Goal: Task Accomplishment & Management: Manage account settings

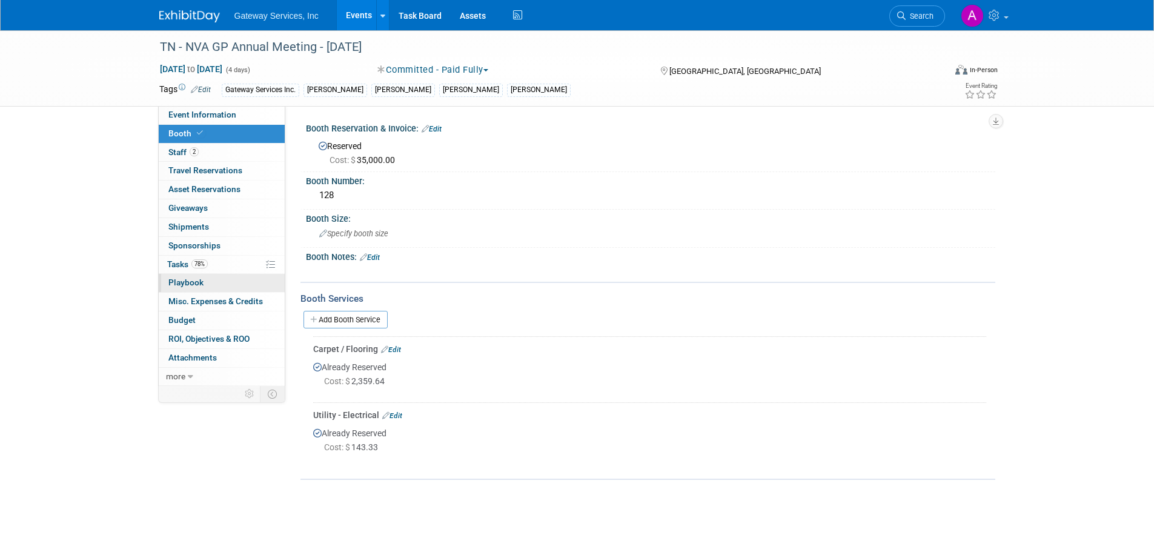
click at [235, 274] on link "0 Playbook 0" at bounding box center [222, 283] width 126 height 18
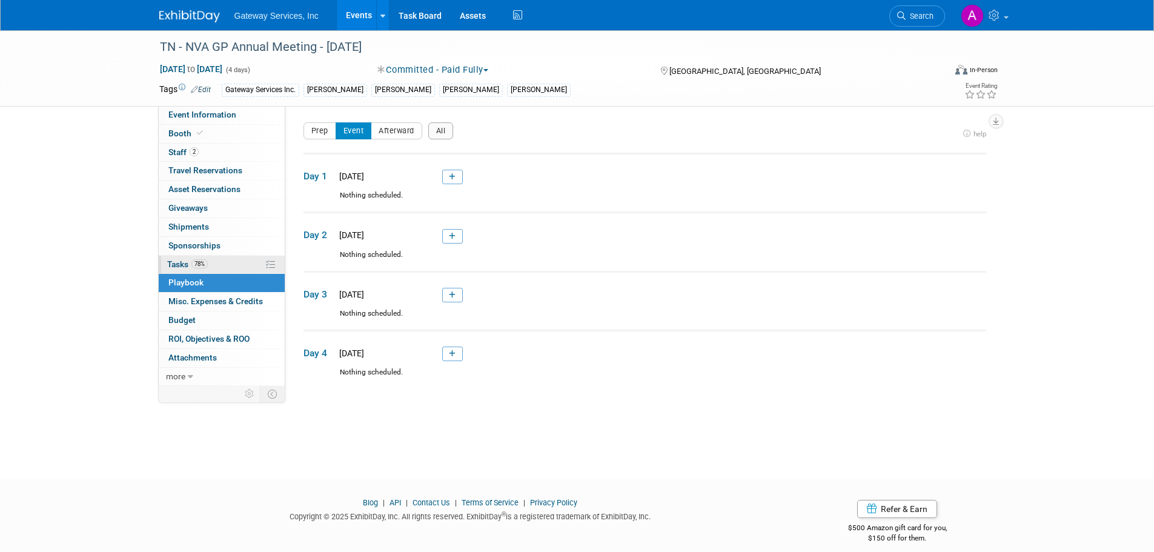
click at [236, 268] on link "78% Tasks 78%" at bounding box center [222, 265] width 126 height 18
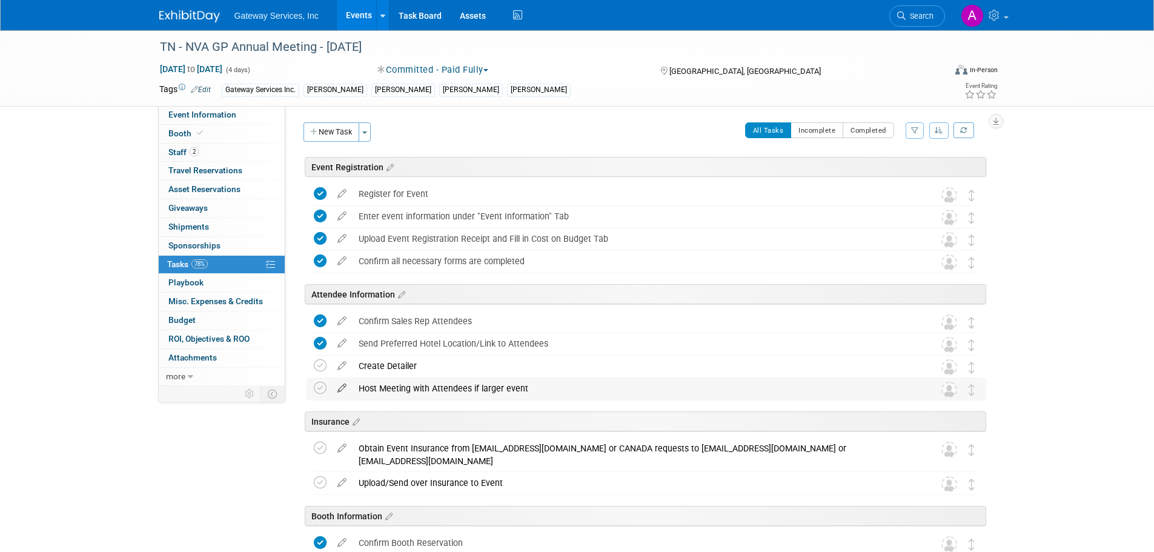
click at [340, 390] on icon at bounding box center [341, 385] width 21 height 15
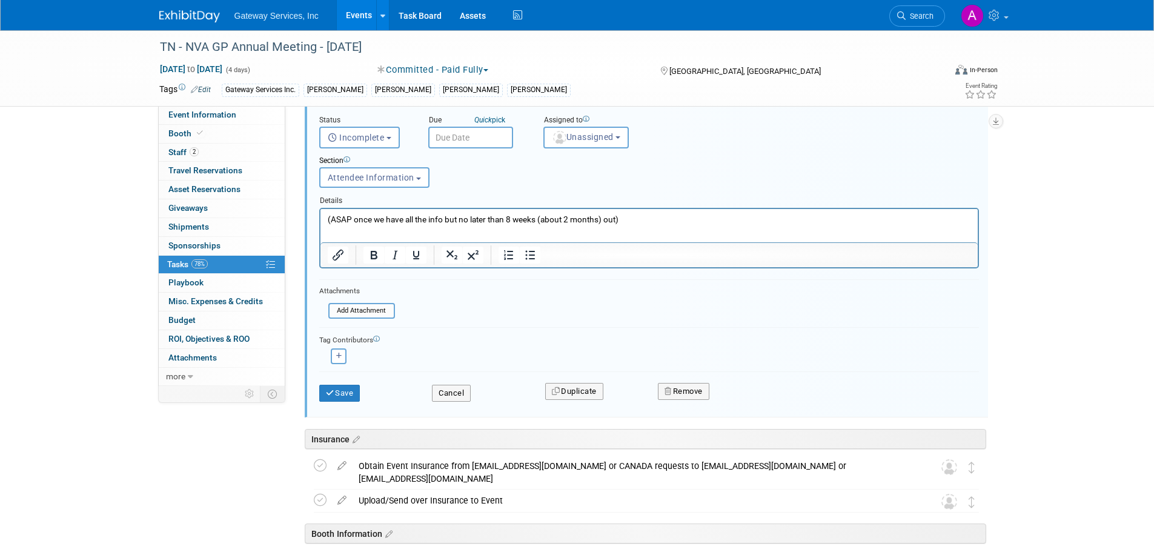
scroll to position [322, 0]
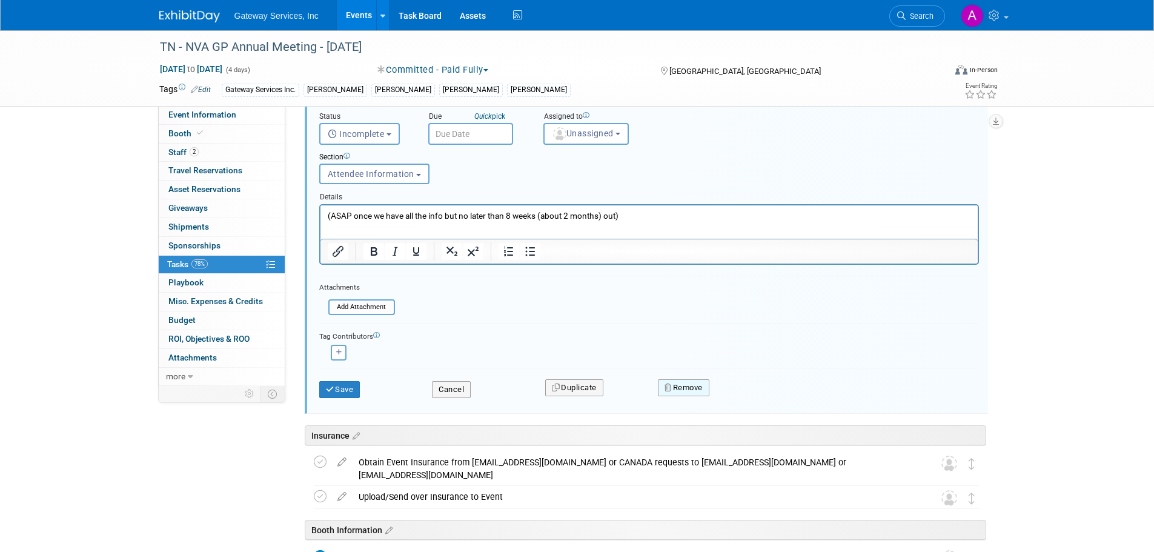
click at [700, 388] on button "Remove" at bounding box center [683, 387] width 51 height 17
click at [753, 404] on link "Yes" at bounding box center [751, 397] width 35 height 19
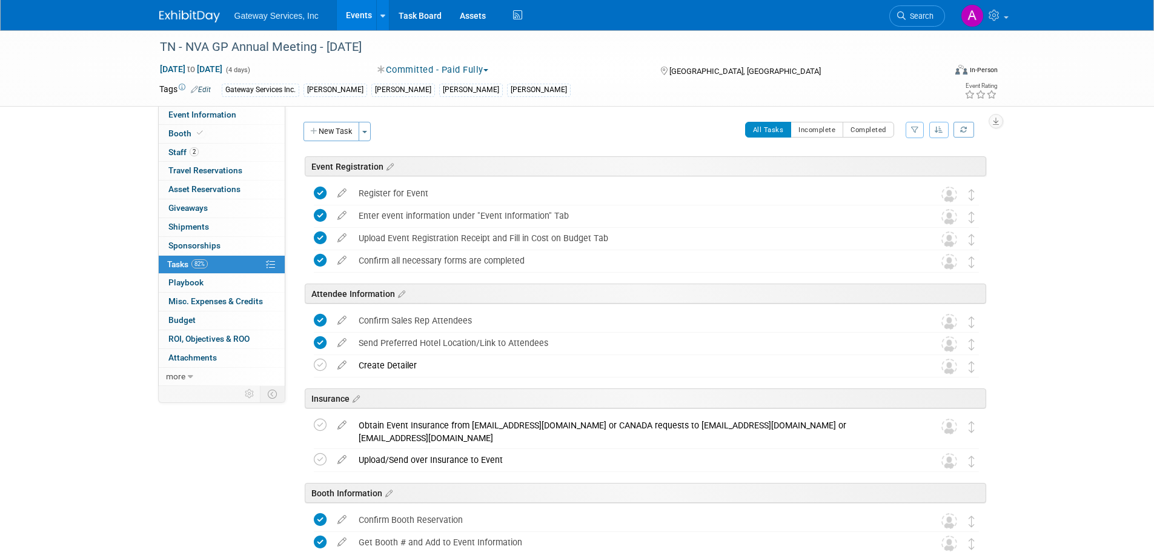
scroll to position [0, 0]
click at [227, 117] on span "Event Information" at bounding box center [202, 115] width 68 height 10
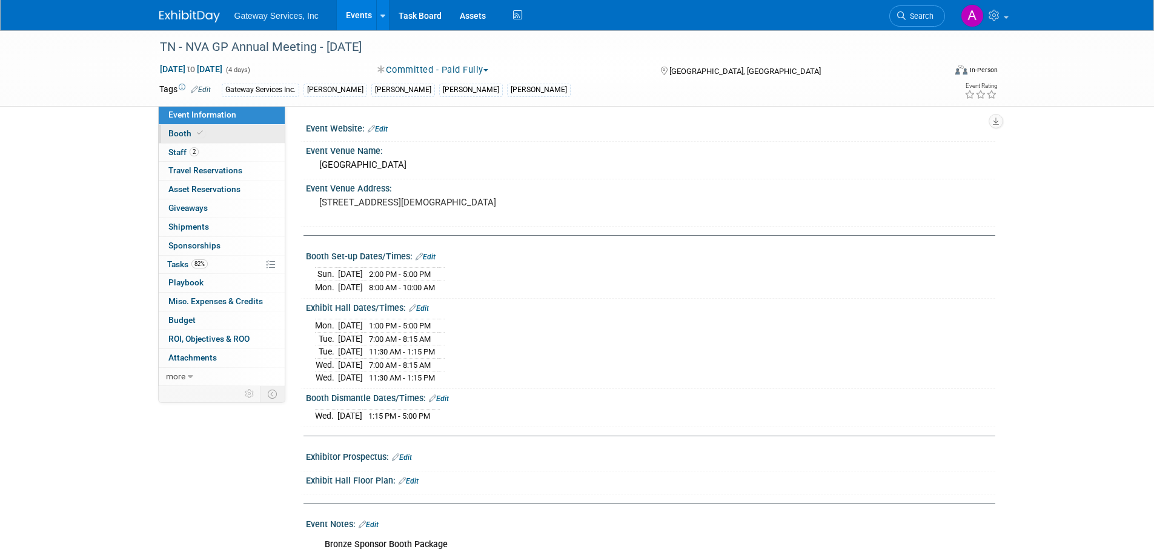
click at [230, 134] on link "Booth" at bounding box center [222, 134] width 126 height 18
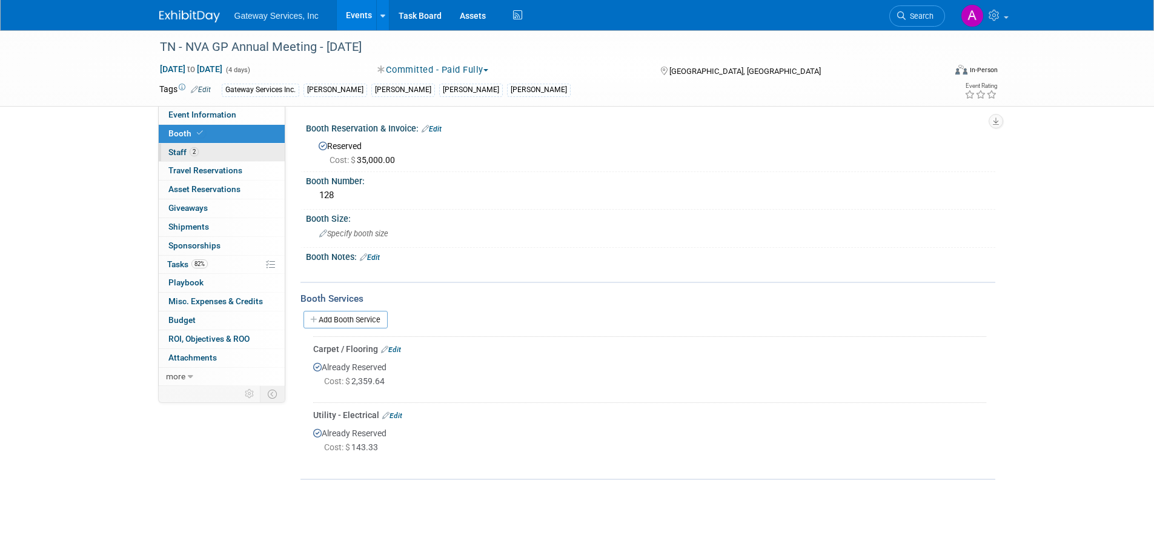
click at [229, 150] on link "2 Staff 2" at bounding box center [222, 153] width 126 height 18
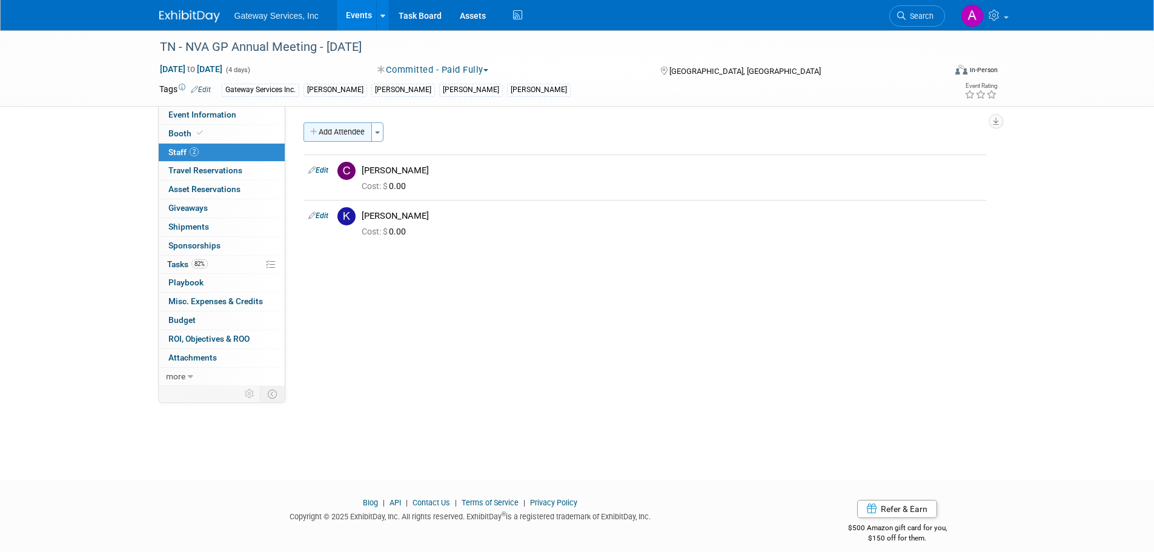
click at [347, 131] on button "Add Attendee" at bounding box center [337, 131] width 68 height 19
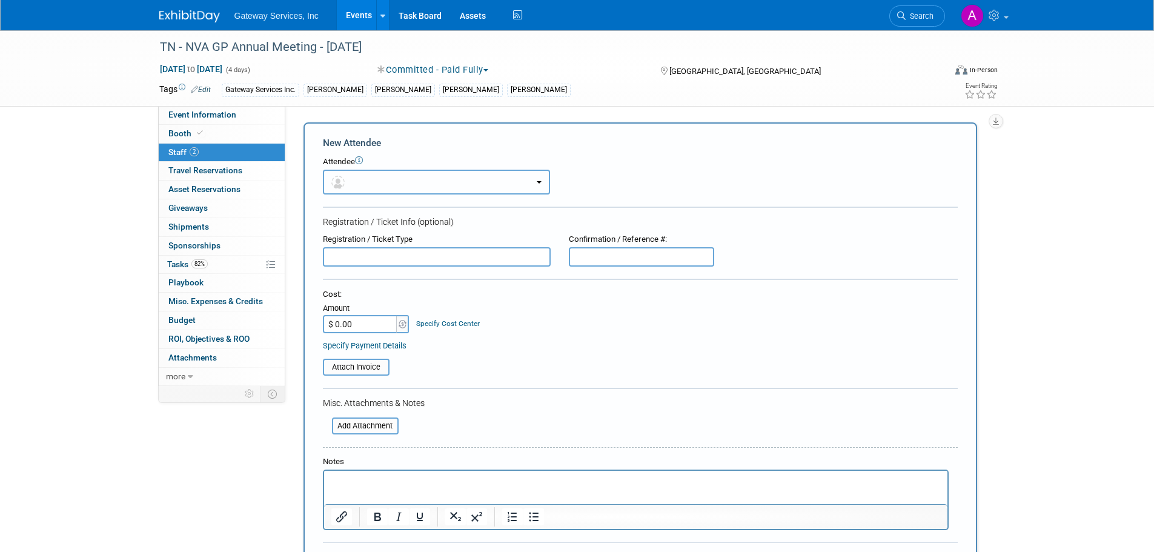
click at [406, 184] on button "button" at bounding box center [436, 182] width 227 height 25
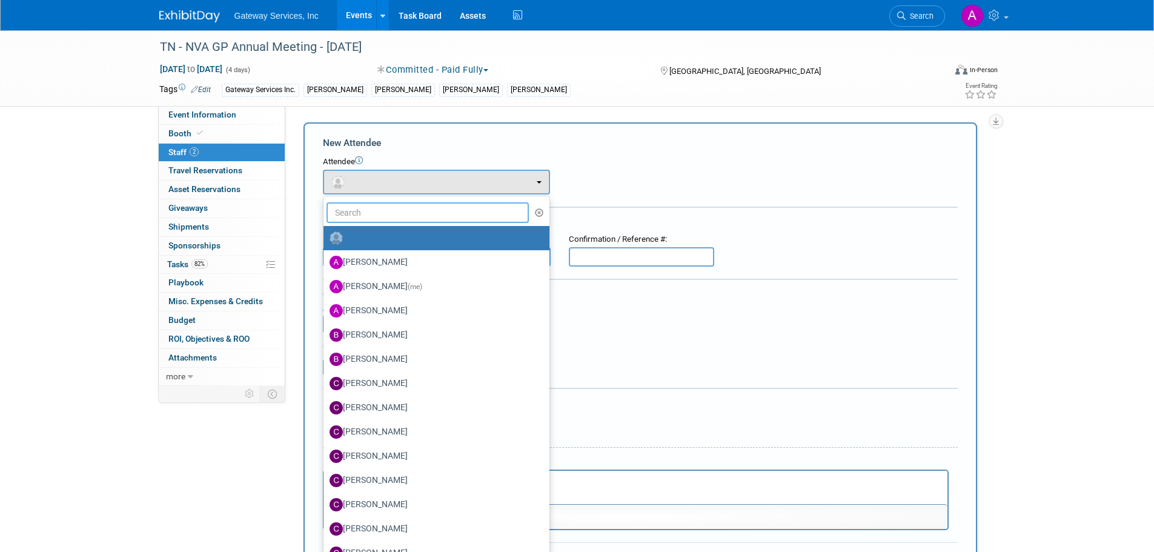
click at [408, 211] on input "text" at bounding box center [427, 212] width 203 height 21
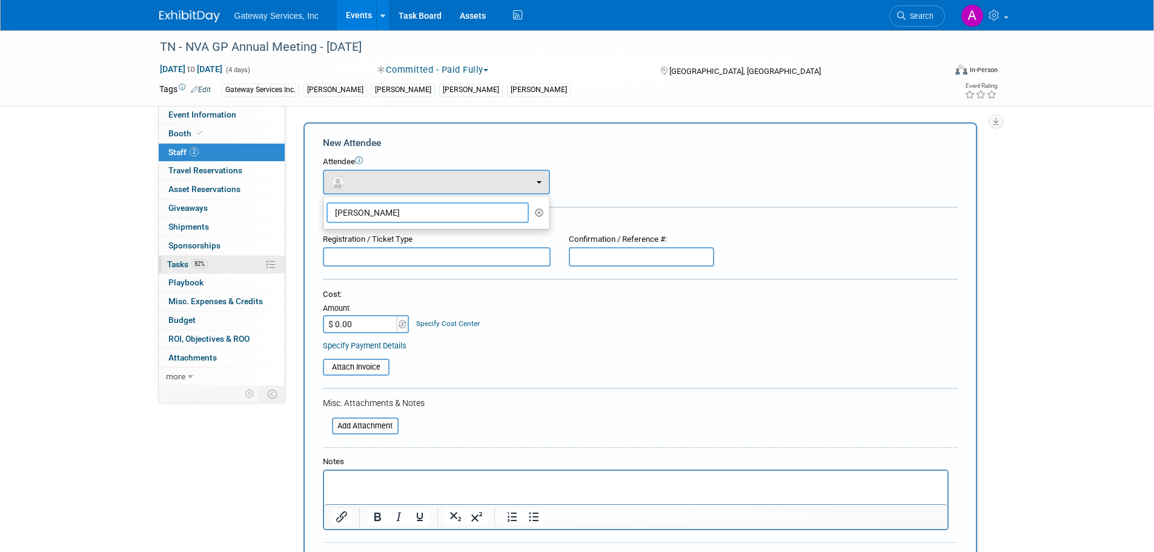
type input "[PERSON_NAME]"
click at [216, 262] on link "82% Tasks 82%" at bounding box center [222, 265] width 126 height 18
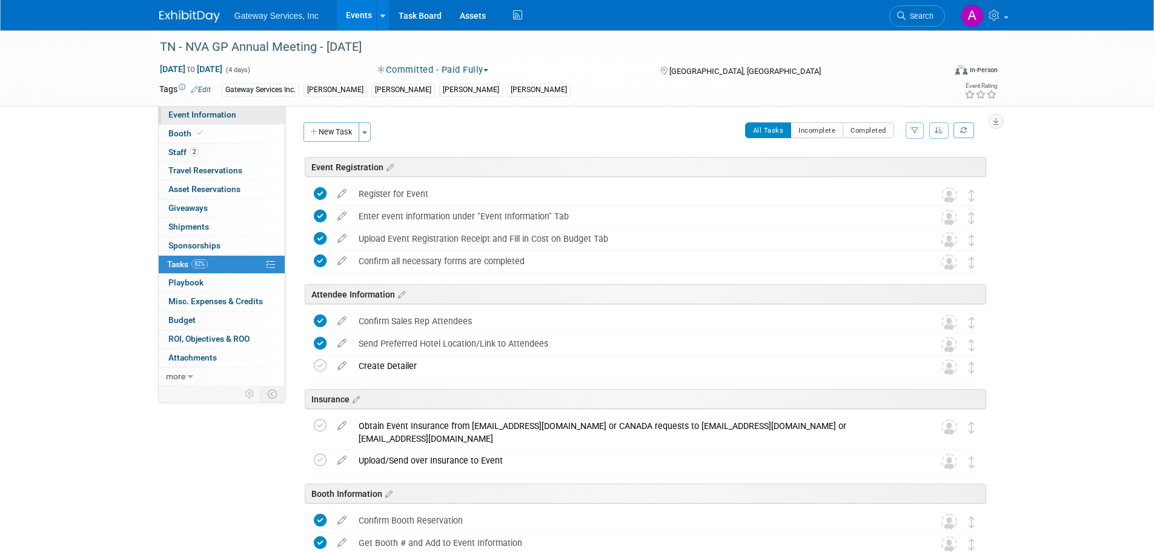
click at [239, 110] on link "Event Information" at bounding box center [222, 115] width 126 height 18
